Goal: Task Accomplishment & Management: Manage account settings

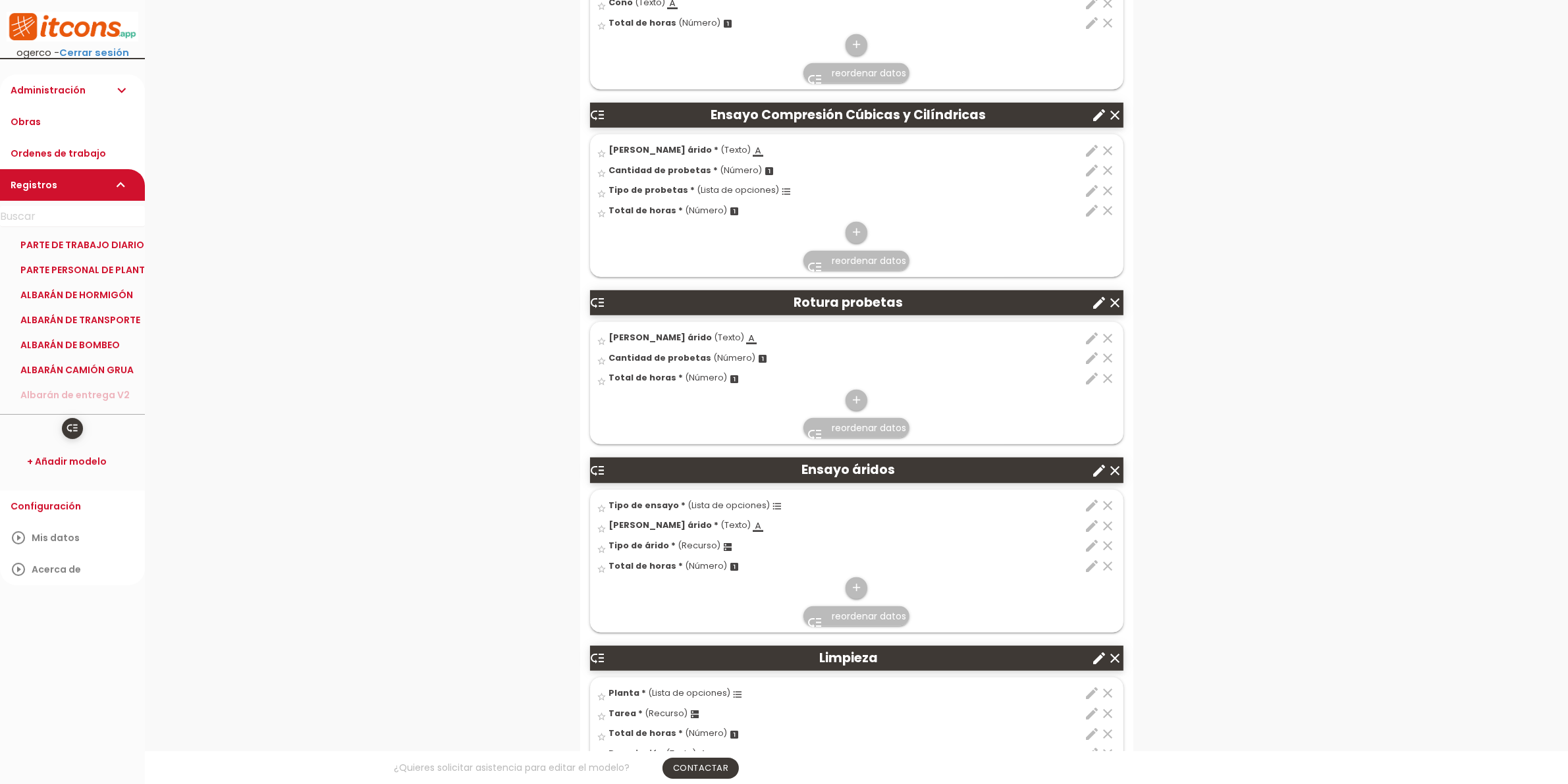
scroll to position [1070, 0]
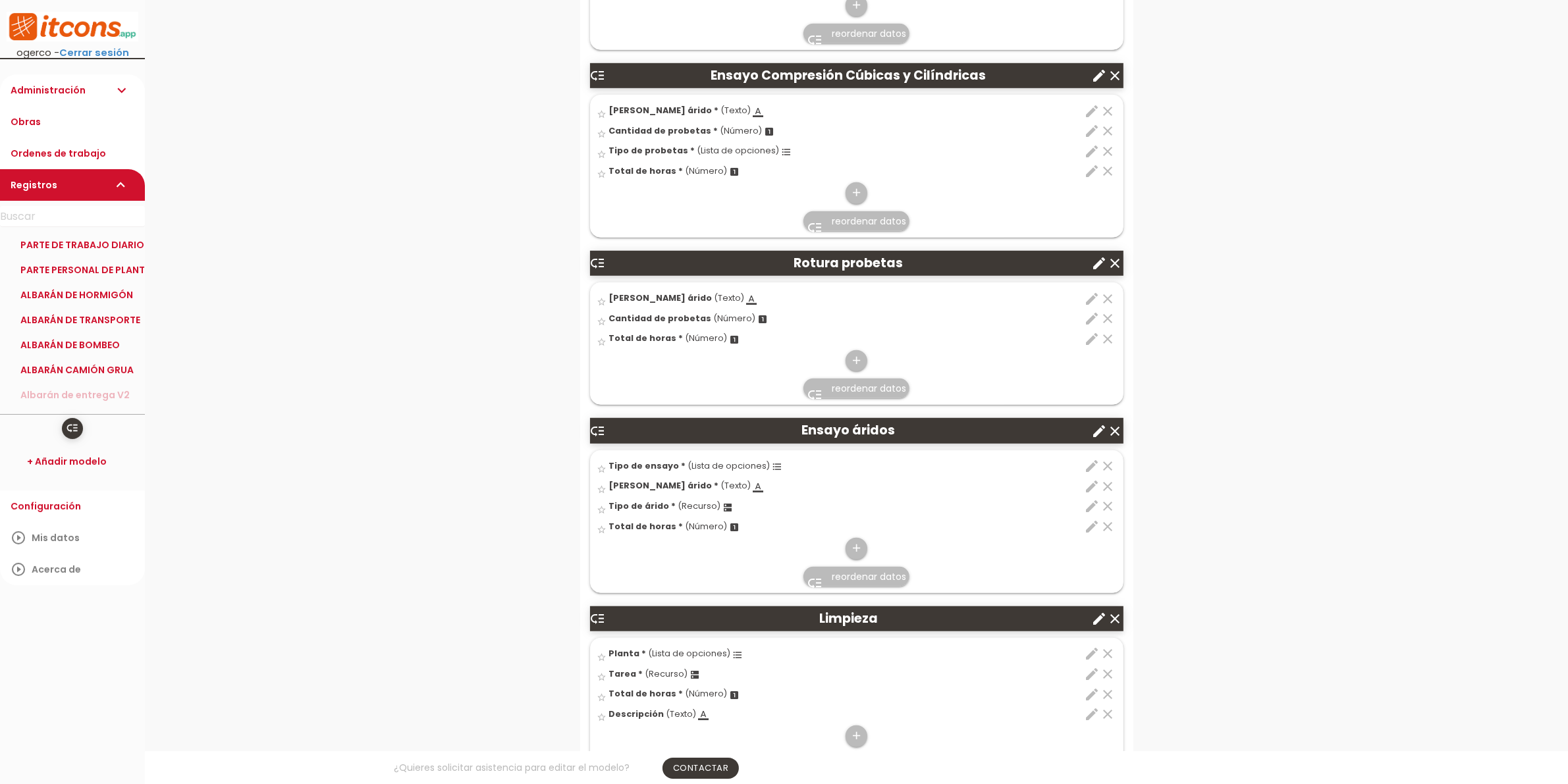
click at [66, 96] on link "Administración expand_more" at bounding box center [72, 90] width 145 height 32
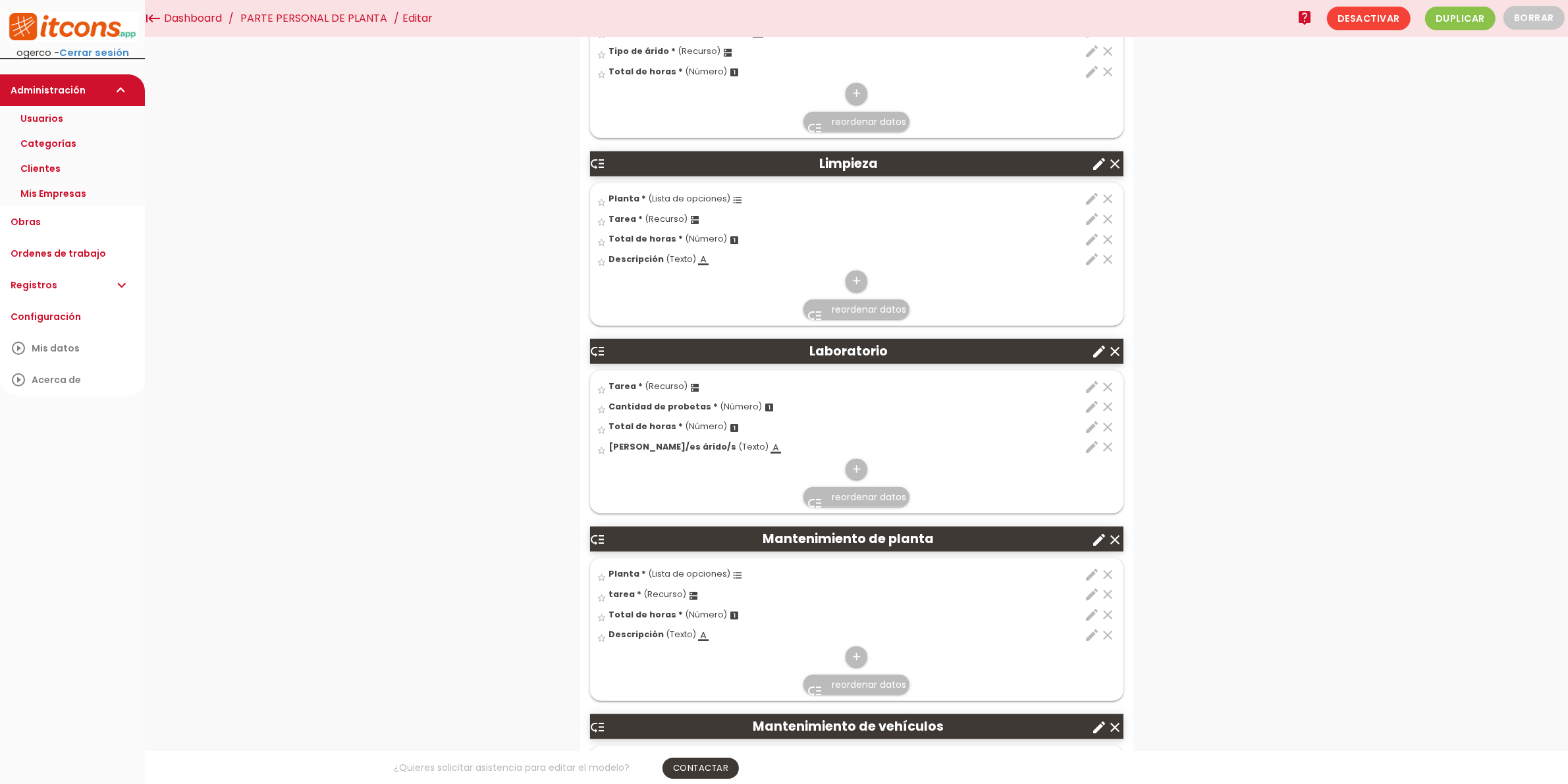
scroll to position [1481, 0]
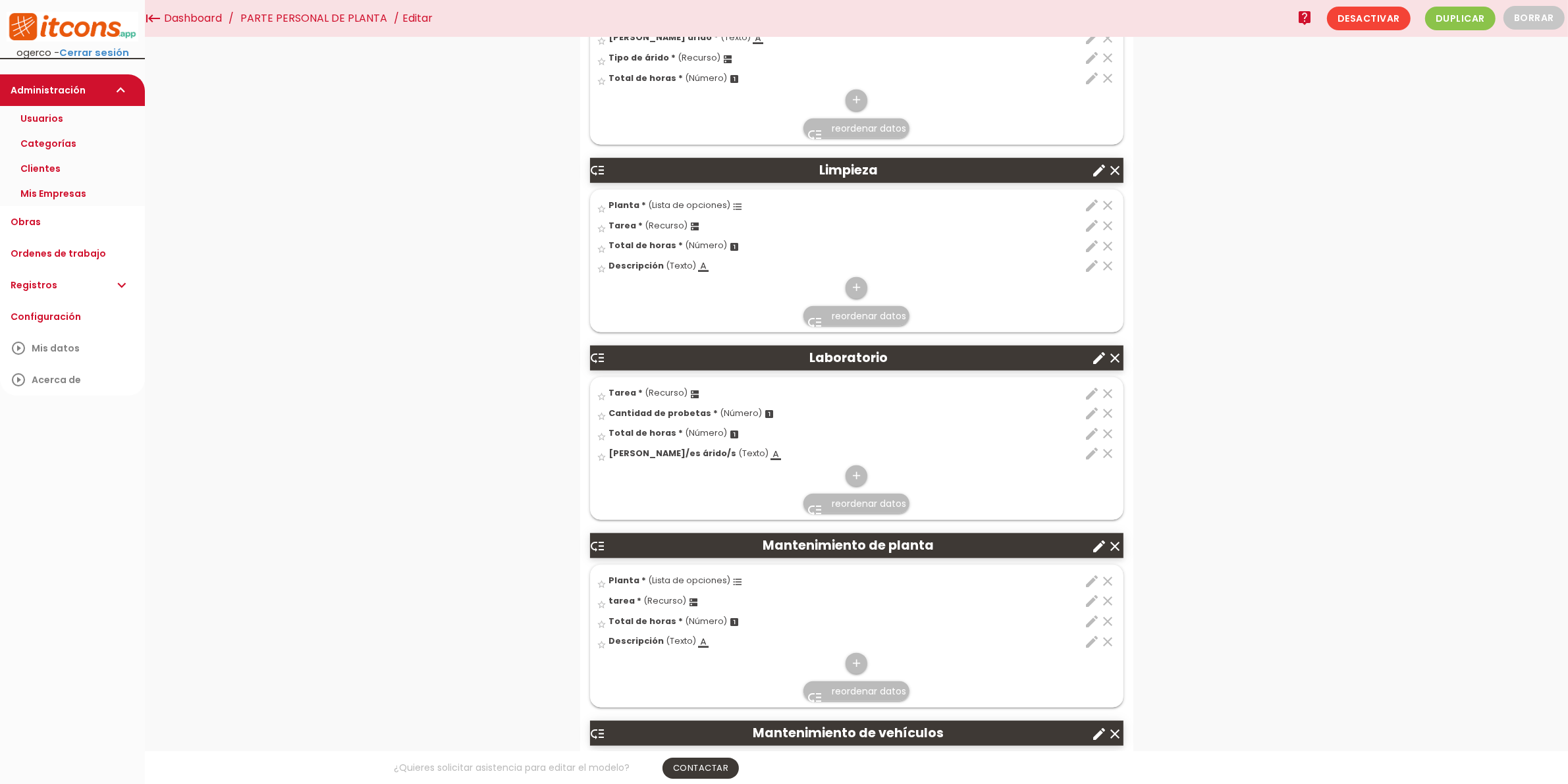
click at [1092, 395] on icon "edit" at bounding box center [1093, 394] width 16 height 16
select select "84"
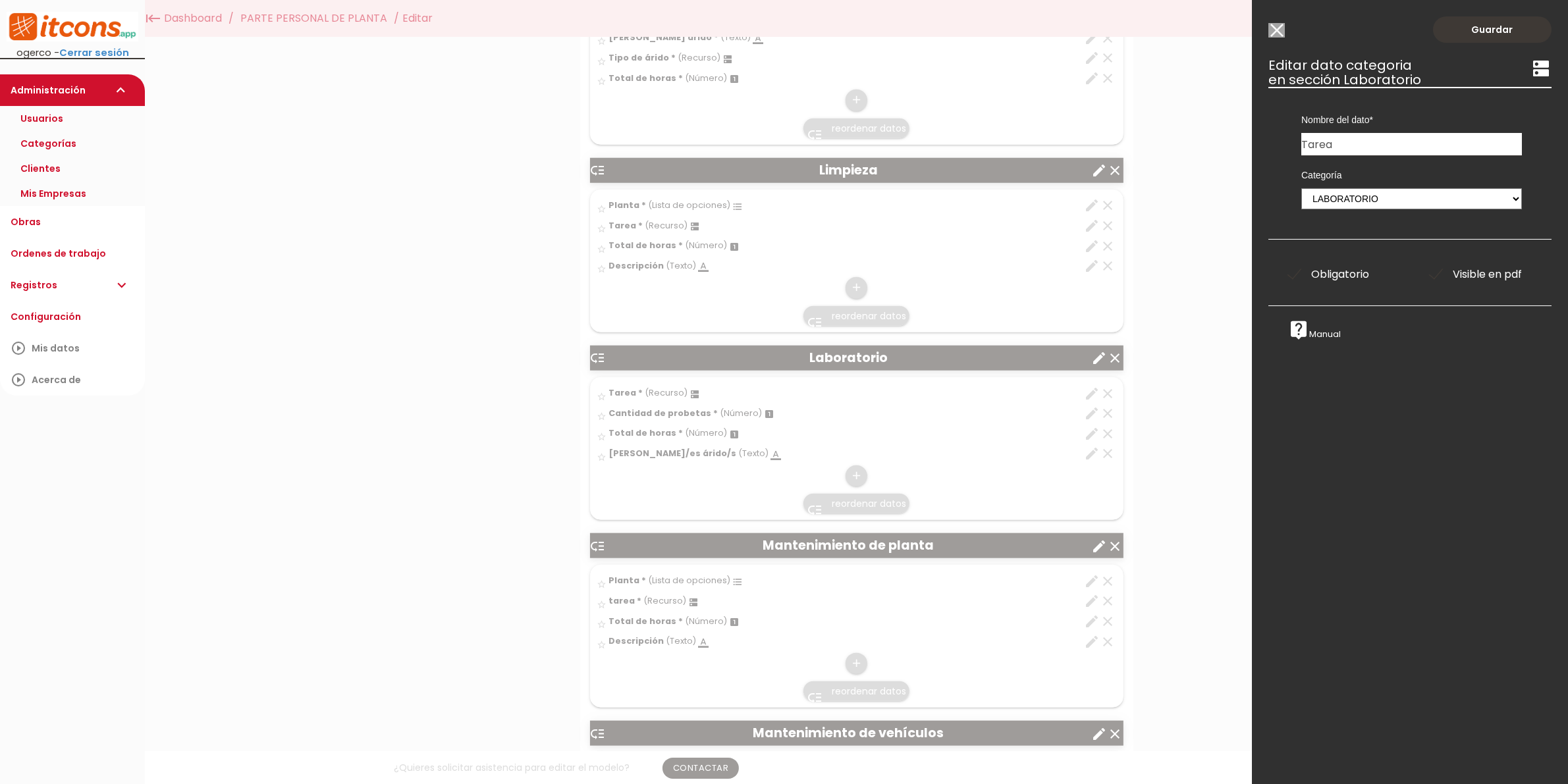
drag, startPoint x: 1274, startPoint y: 26, endPoint x: 1276, endPoint y: 4, distance: 22.1
click at [1273, 26] on input "Modelo sin Ordenes de trabajo" at bounding box center [1277, 30] width 16 height 14
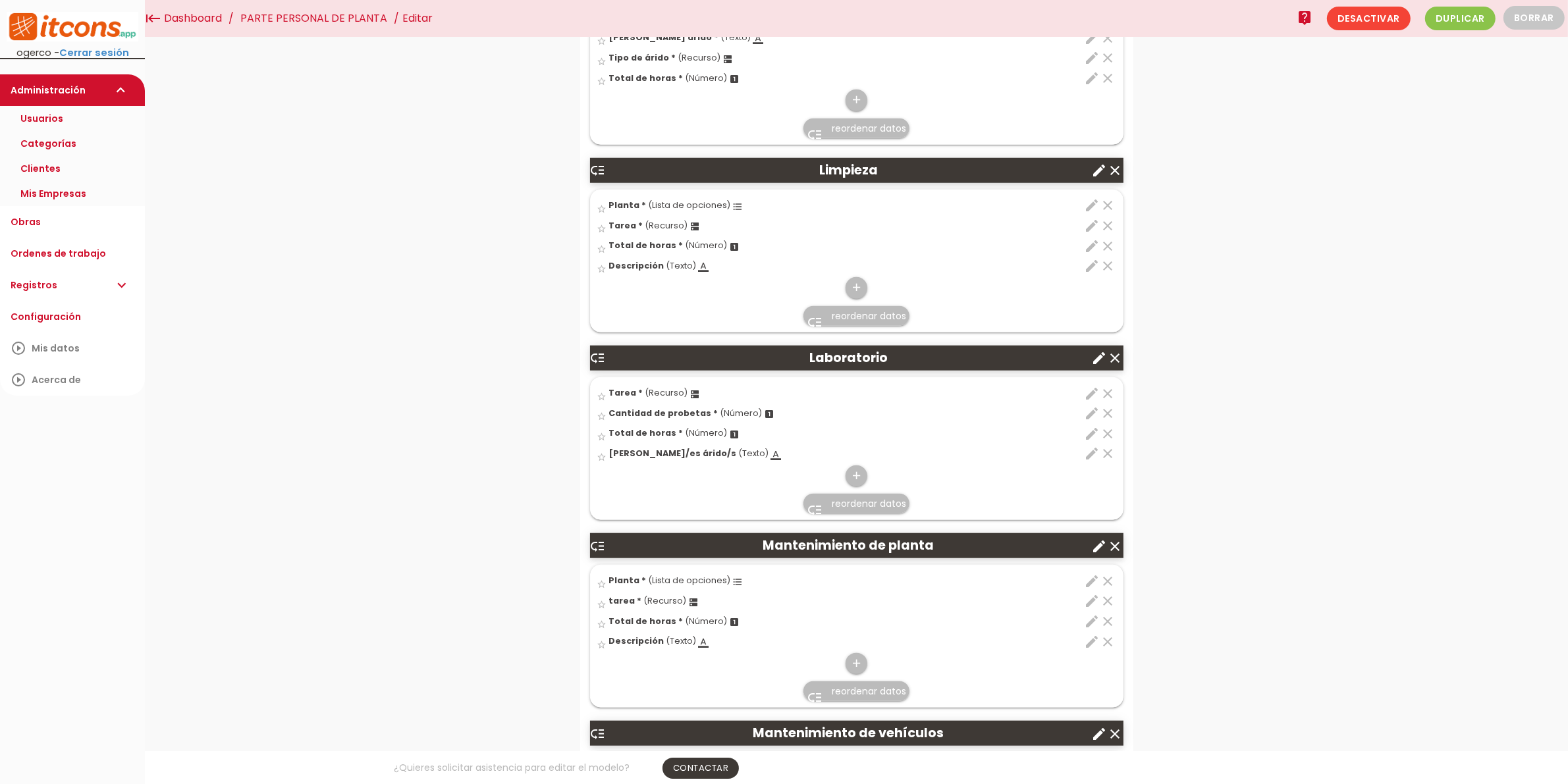
click at [1090, 395] on icon "edit" at bounding box center [1093, 394] width 16 height 16
select select "84"
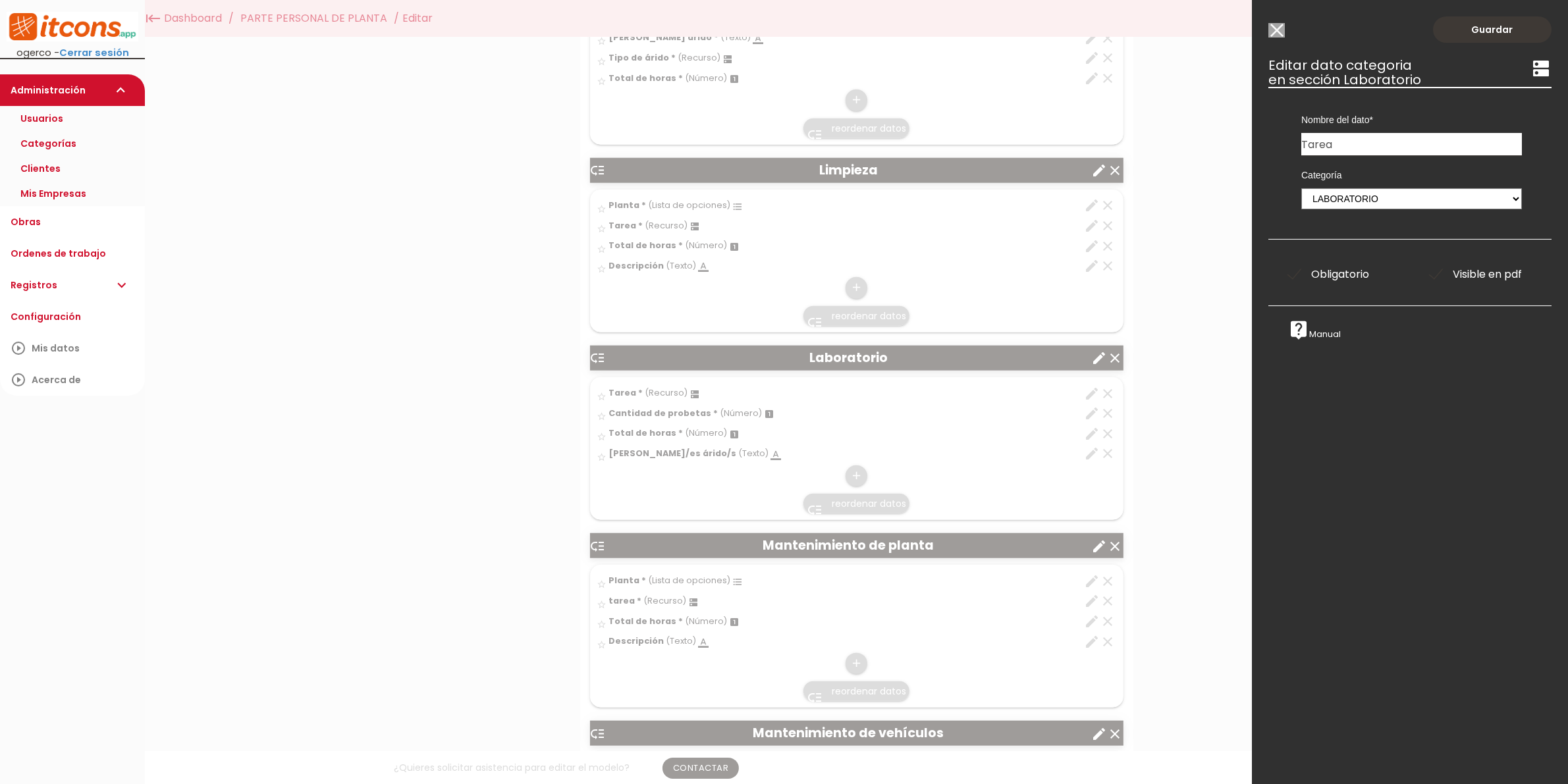
click at [1276, 24] on input "Modelo sin Ordenes de trabajo" at bounding box center [1277, 30] width 16 height 14
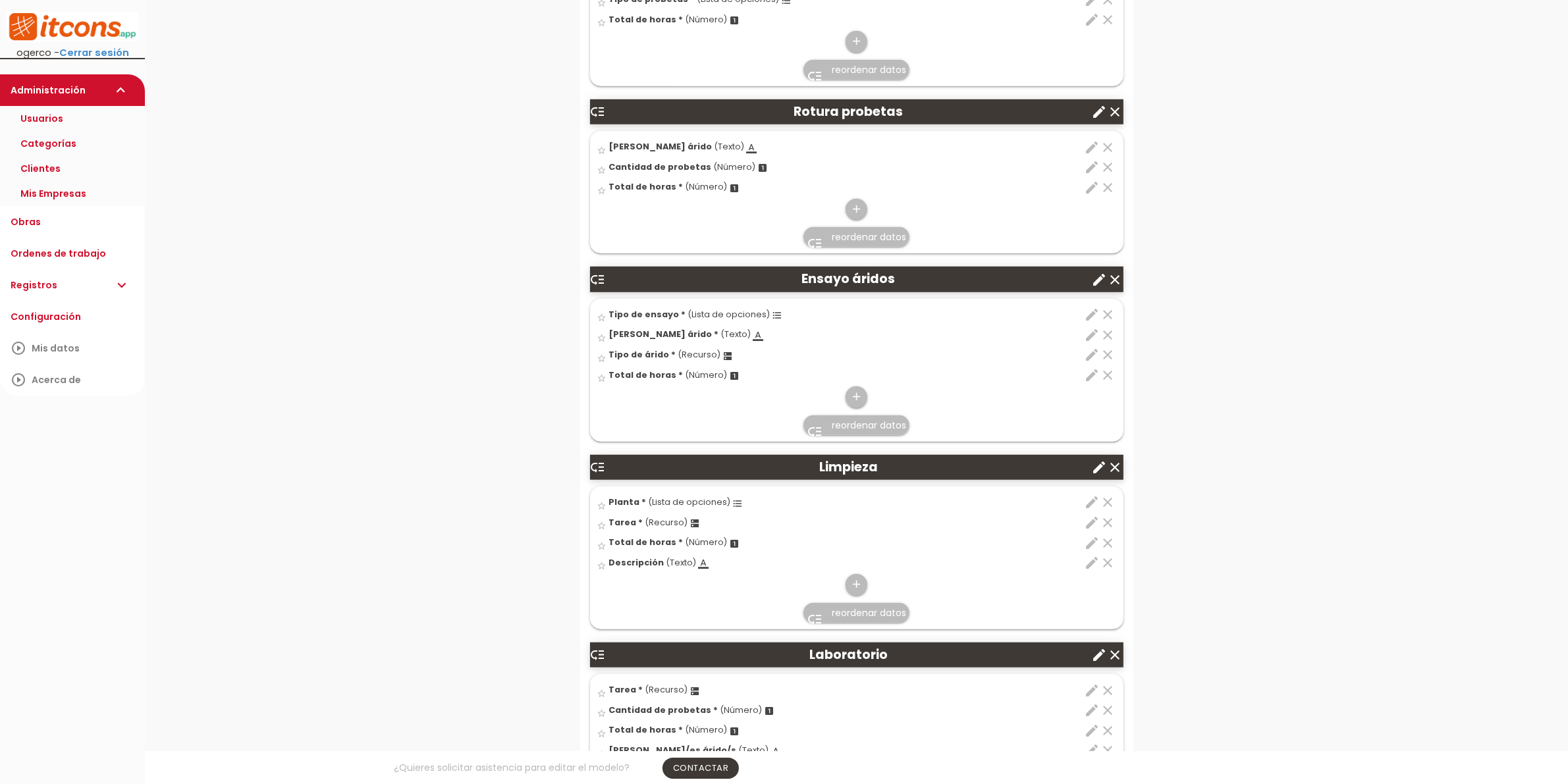
scroll to position [1234, 0]
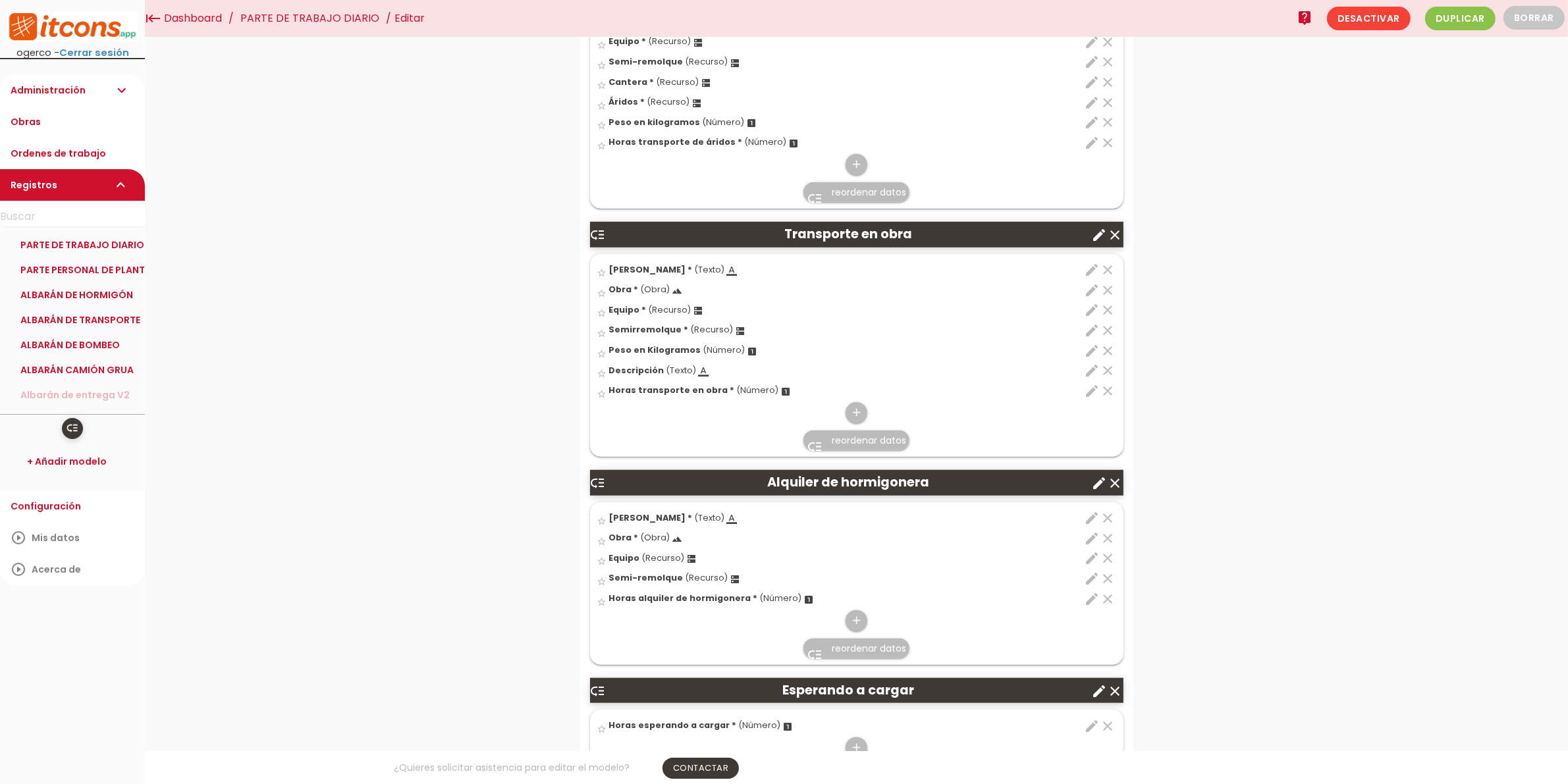
scroll to position [1234, 0]
